Goal: Navigation & Orientation: Find specific page/section

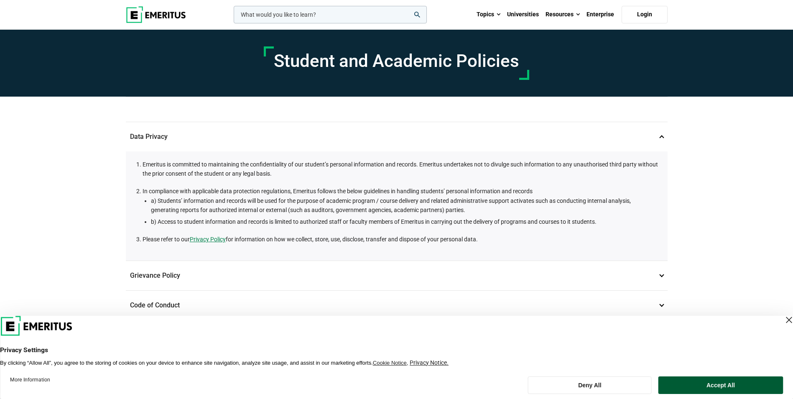
click at [704, 384] on button "Accept All" at bounding box center [720, 385] width 125 height 18
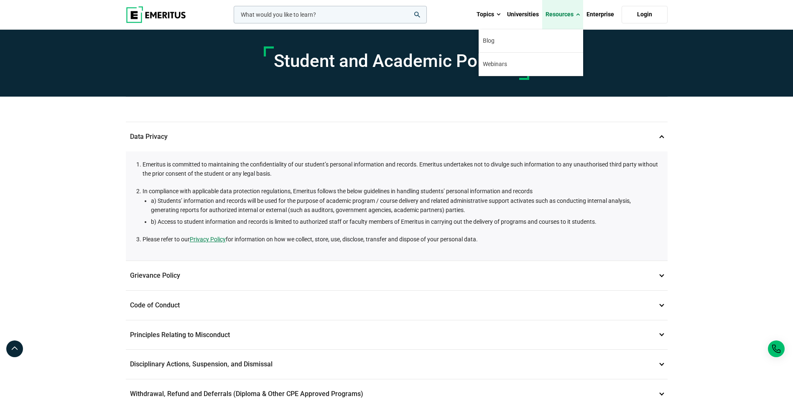
click at [577, 13] on span at bounding box center [578, 14] width 4 height 8
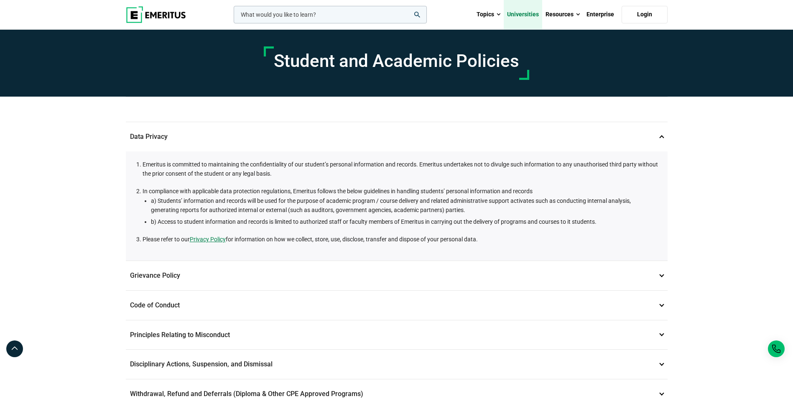
click at [532, 15] on link "Universities" at bounding box center [522, 14] width 38 height 29
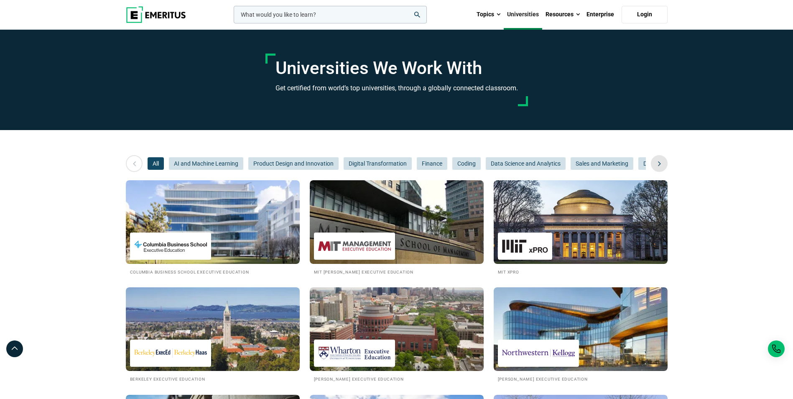
click at [658, 164] on icon at bounding box center [659, 163] width 15 height 15
click at [134, 163] on icon at bounding box center [134, 163] width 15 height 15
